Goal: Task Accomplishment & Management: Complete application form

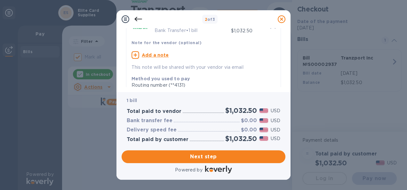
scroll to position [35, 0]
click at [163, 55] on u "Add a note" at bounding box center [155, 54] width 27 height 5
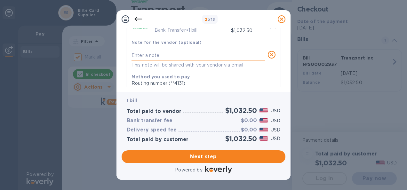
click at [182, 56] on textarea at bounding box center [198, 55] width 134 height 5
paste textarea "S00002937"
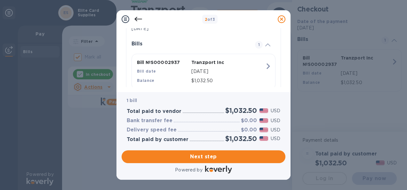
scroll to position [158, 0]
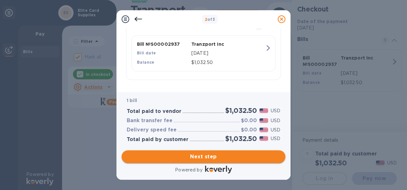
type textarea "S00002937"
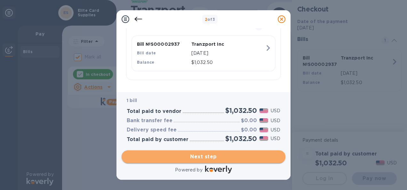
click at [209, 157] on span "Next step" at bounding box center [203, 157] width 153 height 8
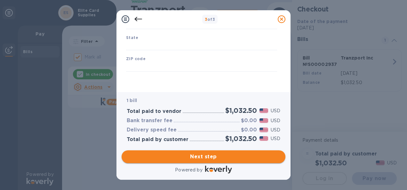
type input "[GEOGRAPHIC_DATA]"
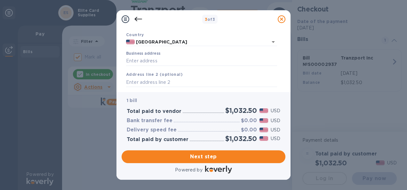
scroll to position [46, 0]
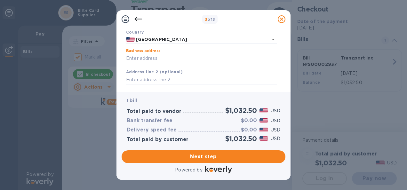
click at [170, 56] on input "Business address" at bounding box center [201, 59] width 151 height 10
type input "[STREET_ADDRESS]"
type input "Boca Raton"
type input "FL"
type input "33496"
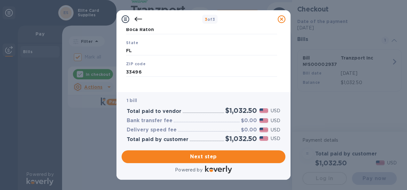
scroll to position [123, 0]
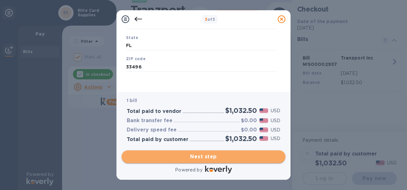
click at [202, 155] on span "Next step" at bounding box center [203, 157] width 153 height 8
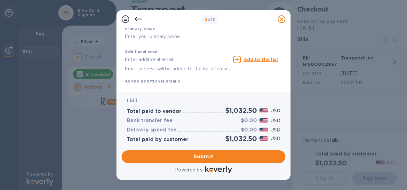
click at [186, 35] on input "text" at bounding box center [201, 37] width 153 height 10
type input "[EMAIL_ADDRESS][DOMAIN_NAME]"
type input "[PERSON_NAME]"
type input "5618704124"
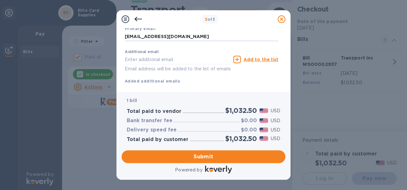
scroll to position [138, 0]
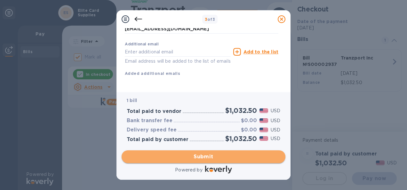
click at [215, 156] on span "Submit" at bounding box center [203, 157] width 153 height 8
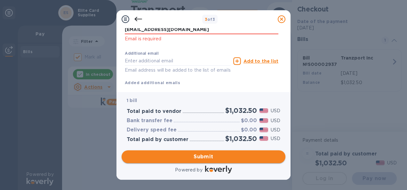
scroll to position [146, 0]
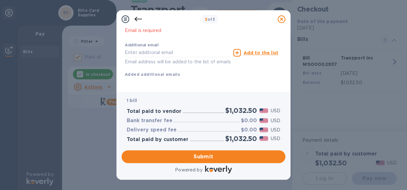
click p "Email is required"
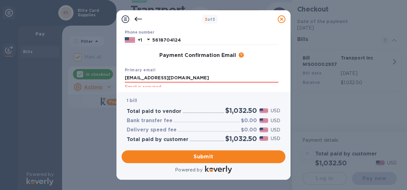
scroll to position [117, 0]
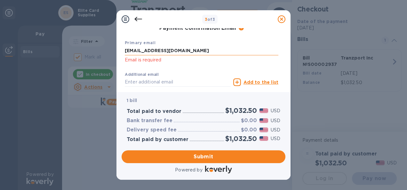
click at [185, 51] on input "[EMAIL_ADDRESS][DOMAIN_NAME]" at bounding box center [201, 51] width 153 height 10
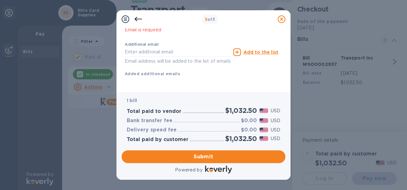
scroll to position [155, 0]
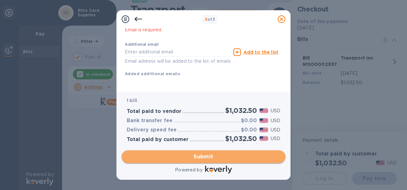
click at [206, 160] on span "Submit" at bounding box center [203, 157] width 153 height 8
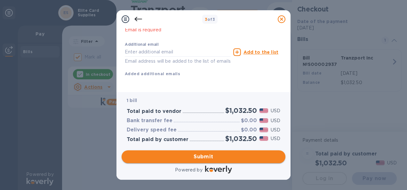
click at [206, 160] on span "Submit" at bounding box center [203, 157] width 153 height 8
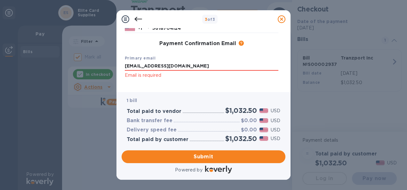
scroll to position [102, 0]
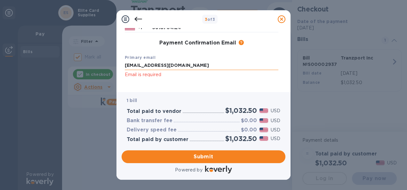
click at [257, 66] on input "[EMAIL_ADDRESS][DOMAIN_NAME]" at bounding box center [201, 66] width 153 height 10
click button "Submit" at bounding box center [0, 0] width 0 height 0
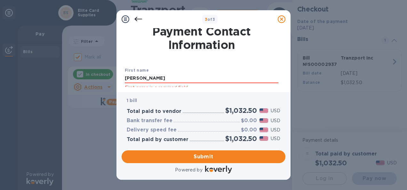
scroll to position [0, 0]
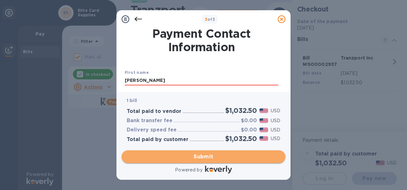
click at [206, 155] on span "Submit" at bounding box center [203, 157] width 153 height 8
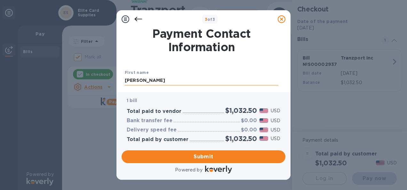
click at [183, 82] on input "[PERSON_NAME]" at bounding box center [201, 81] width 153 height 10
click button "Submit" at bounding box center [0, 0] width 0 height 0
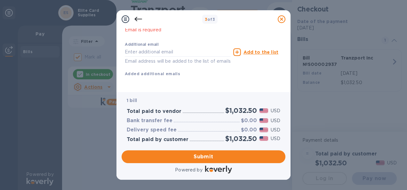
scroll to position [155, 0]
click at [212, 154] on span "Submit" at bounding box center [203, 157] width 153 height 8
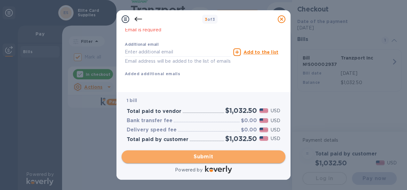
click at [212, 154] on span "Submit" at bounding box center [203, 157] width 153 height 8
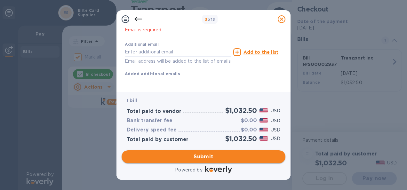
click at [212, 154] on span "Submit" at bounding box center [203, 157] width 153 height 8
click at [137, 19] on icon at bounding box center [138, 19] width 8 height 8
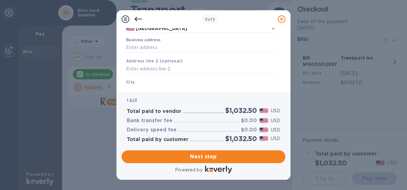
scroll to position [57, 0]
click at [158, 47] on input "Business address" at bounding box center [201, 48] width 151 height 10
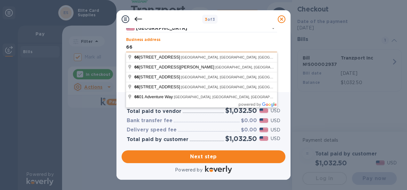
type input "[STREET_ADDRESS]"
type input "Boca Raton"
type input "FL"
type input "33496"
click at [241, 30] on input "[GEOGRAPHIC_DATA]" at bounding box center [197, 28] width 124 height 8
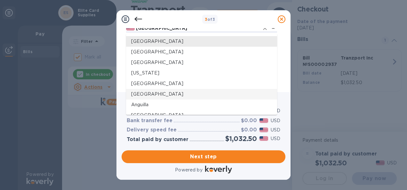
click at [285, 139] on div "1 bill Total paid to vendor $1,032.50 USD Bank transfer fee $0.00 USD Delivery …" at bounding box center [203, 120] width 166 height 58
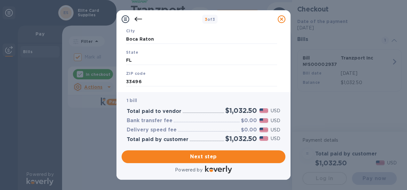
scroll to position [123, 0]
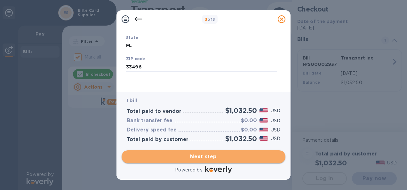
click at [211, 156] on span "Next step" at bounding box center [203, 157] width 153 height 8
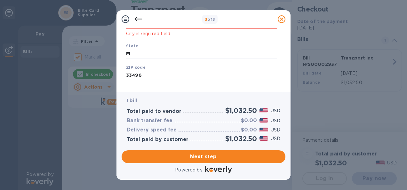
scroll to position [65, 0]
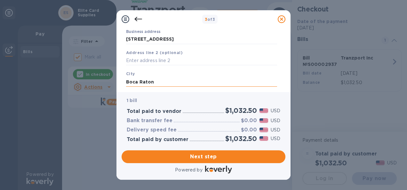
click at [169, 79] on input "Boca Raton" at bounding box center [201, 82] width 151 height 10
type input "B"
type input "Boca Raton"
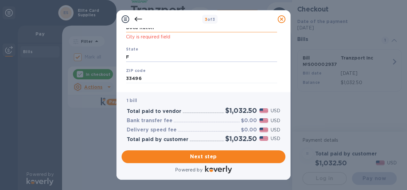
type input "FL"
type input "33496"
click at [206, 160] on span "Next step" at bounding box center [203, 157] width 153 height 8
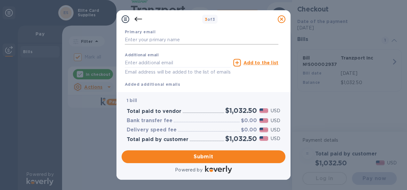
click at [162, 40] on input "text" at bounding box center [201, 40] width 153 height 10
type input "[EMAIL_ADDRESS][DOMAIN_NAME]"
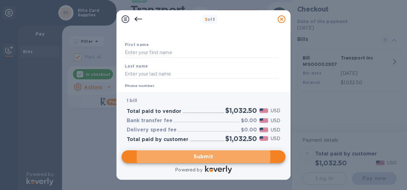
scroll to position [27, 0]
click at [155, 51] on input "text" at bounding box center [201, 53] width 153 height 10
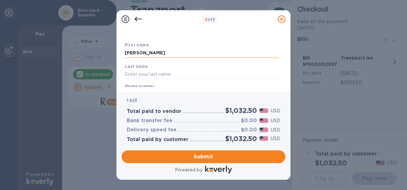
type input "[PERSON_NAME]"
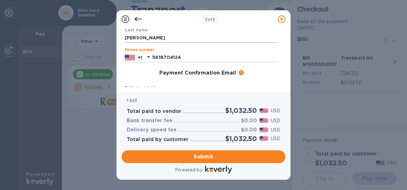
type input "5618704124"
click at [199, 35] on input "[PERSON_NAME]" at bounding box center [201, 38] width 153 height 10
click at [262, 33] on div "Last name [PERSON_NAME]" at bounding box center [201, 34] width 159 height 21
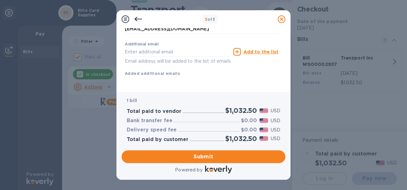
scroll to position [138, 0]
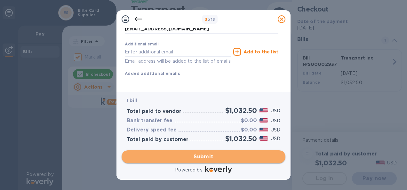
click at [203, 158] on span "Submit" at bounding box center [203, 157] width 153 height 8
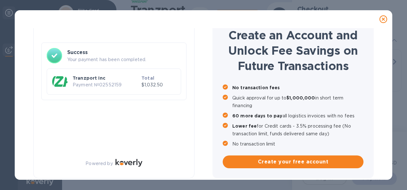
checkbox input "false"
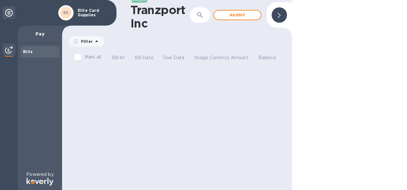
click at [205, 111] on div "Tranzport Inc ​ Add bill Filter Amount Mark all Bill № Bill Date Due Date Image…" at bounding box center [177, 95] width 230 height 190
click at [6, 48] on img at bounding box center [9, 50] width 8 height 8
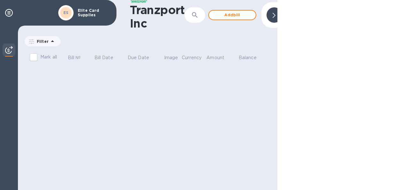
click at [6, 48] on img at bounding box center [9, 50] width 8 height 8
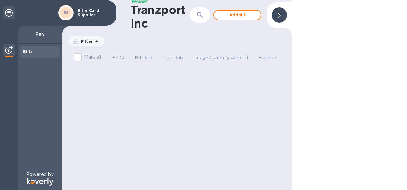
click at [35, 41] on div "Pay" at bounding box center [40, 35] width 44 height 18
click at [37, 52] on div "Bills" at bounding box center [40, 52] width 34 height 6
click at [42, 31] on p "Pay" at bounding box center [40, 34] width 34 height 6
click at [278, 15] on icon at bounding box center [278, 15] width 3 height 5
